Goal: Find specific page/section: Find specific page/section

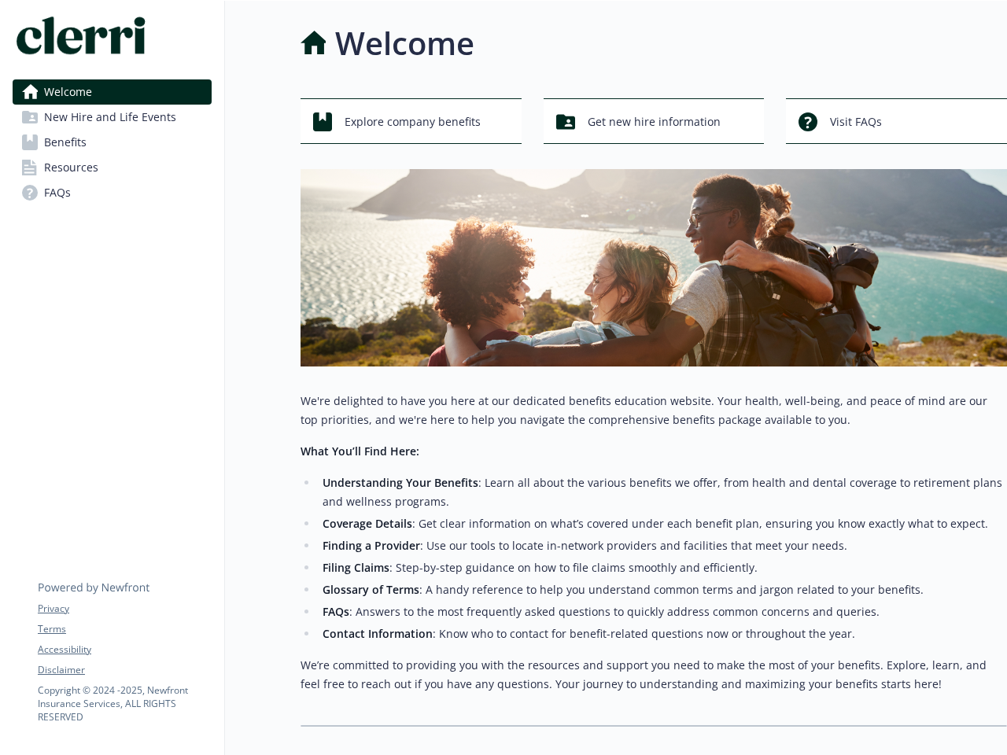
click at [503, 377] on div "Explore company benefits Get new hire information Visit FAQs We're delighted to…" at bounding box center [653, 412] width 706 height 628
click at [124, 650] on link "Accessibility" at bounding box center [124, 650] width 173 height 14
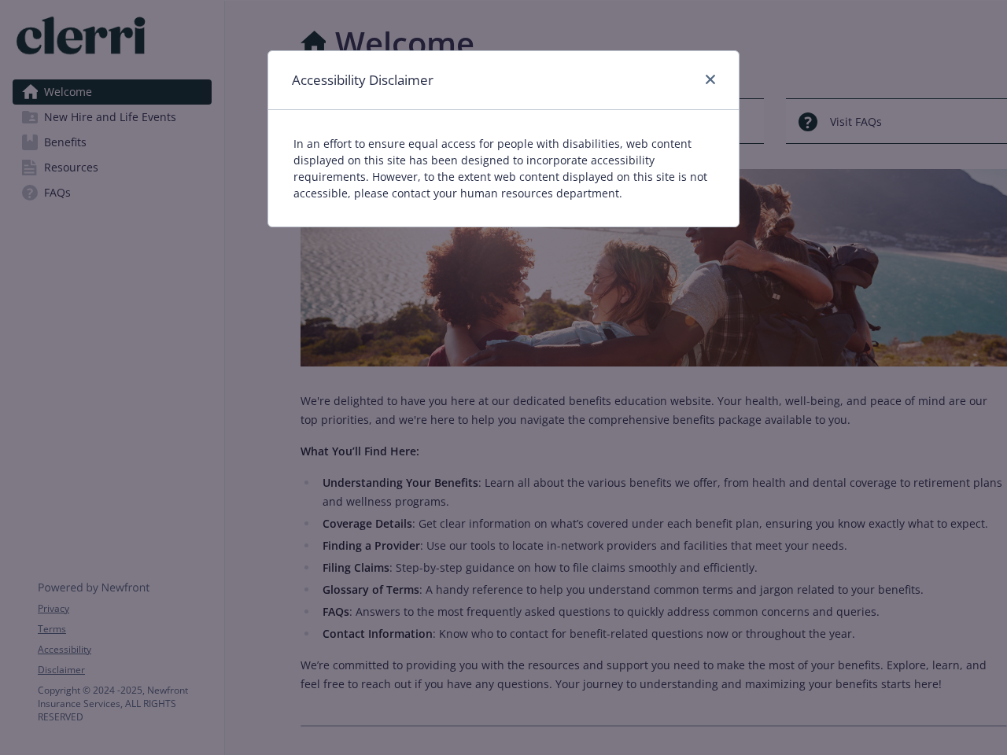
click at [124, 670] on div "Accessibility Disclaimer In an effort to ensure equal access for people with di…" at bounding box center [503, 377] width 1007 height 755
click at [411, 121] on div "In an effort to ensure equal access for people with disabilities, web content d…" at bounding box center [503, 168] width 470 height 116
click at [654, 121] on div "In an effort to ensure equal access for people with disabilities, web content d…" at bounding box center [503, 168] width 470 height 116
click at [896, 121] on div "Accessibility Disclaimer In an effort to ensure equal access for people with di…" at bounding box center [503, 377] width 1007 height 755
